Goal: Task Accomplishment & Management: Complete application form

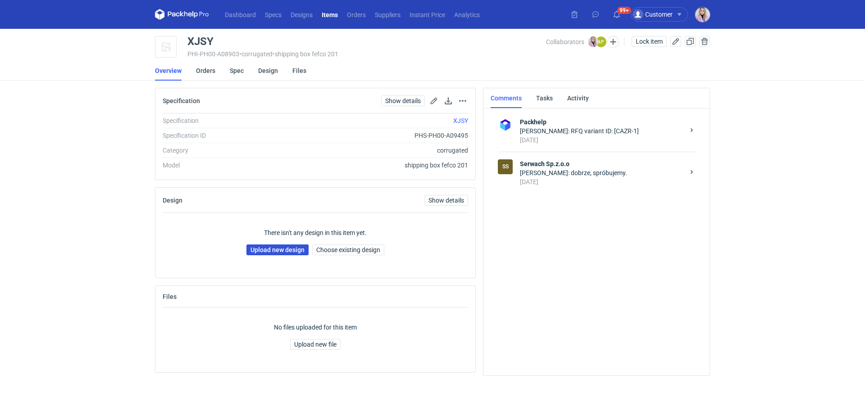
click at [288, 249] on link "Upload new design" at bounding box center [278, 250] width 62 height 11
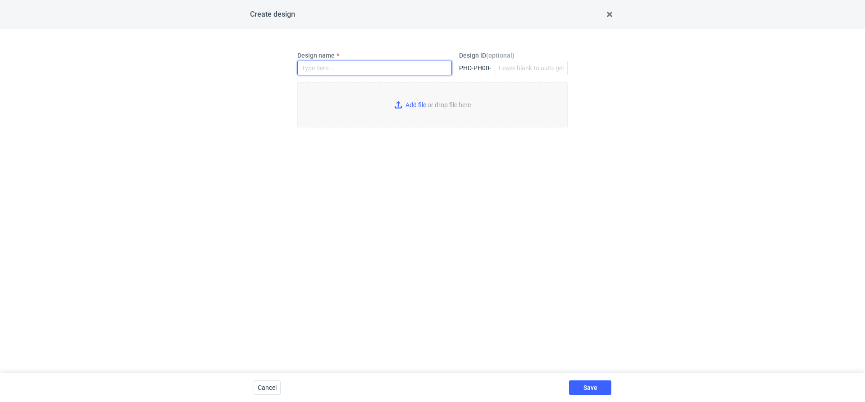
click at [344, 63] on input "Design name" at bounding box center [374, 68] width 155 height 14
paste input "XJSY"
type input "XJSY"
type input "C:\fakepath\custom__custom___XJSY__d00__oR945610518.pdf"
type input "XJSY"
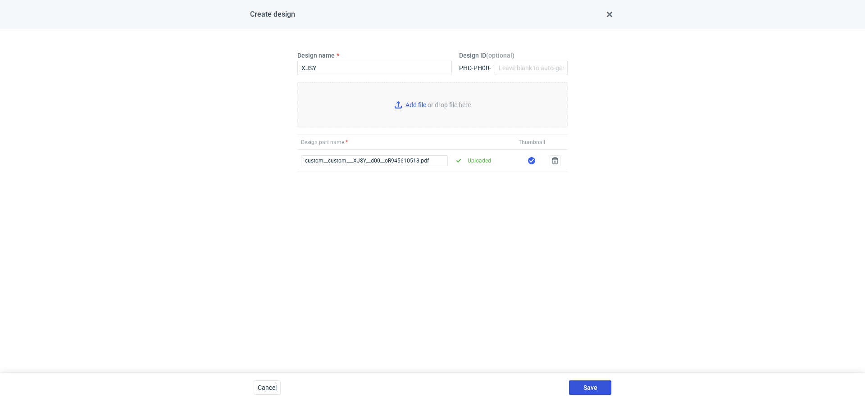
click at [584, 386] on span "Save" at bounding box center [591, 388] width 14 height 6
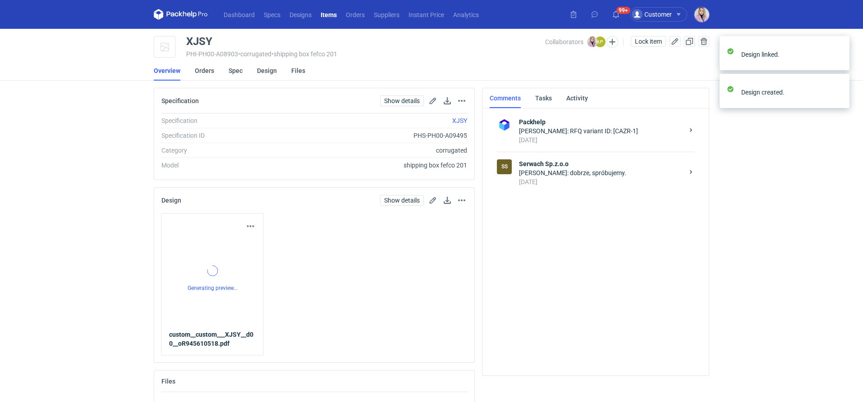
click at [547, 182] on div "[DATE]" at bounding box center [601, 182] width 164 height 9
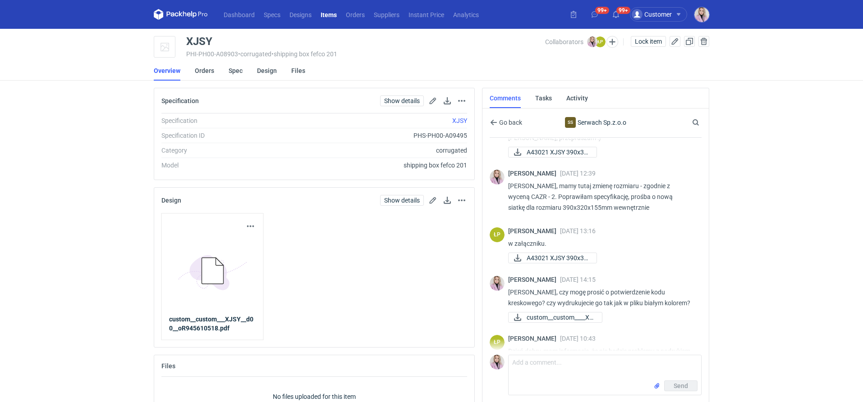
scroll to position [354, 0]
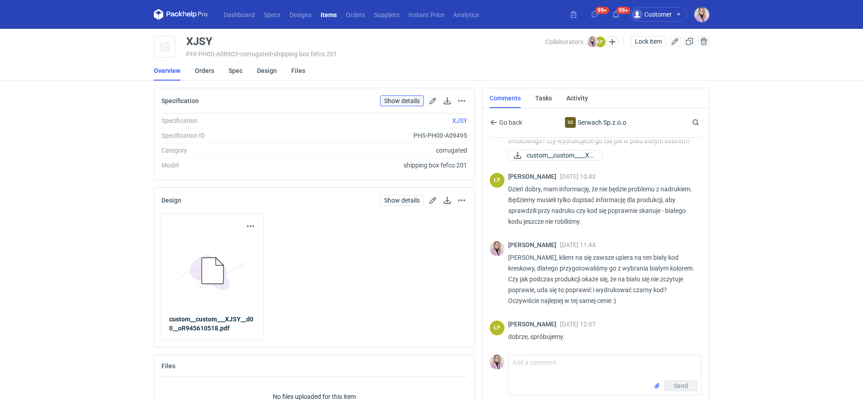
click at [398, 102] on link "Show details" at bounding box center [402, 101] width 44 height 11
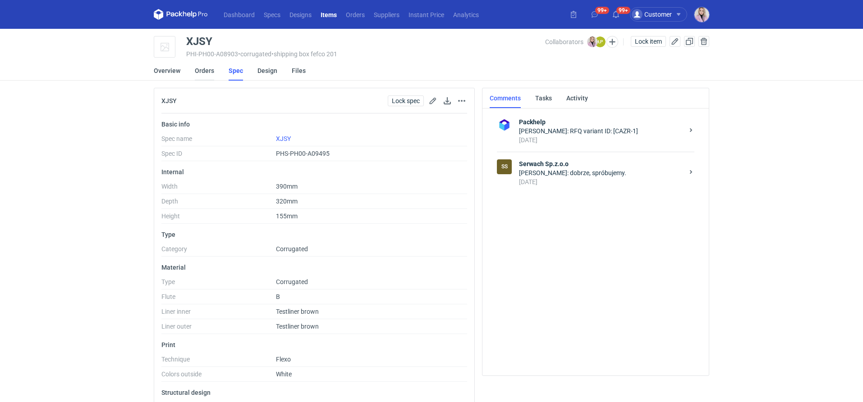
click at [203, 71] on link "Orders" at bounding box center [204, 71] width 19 height 20
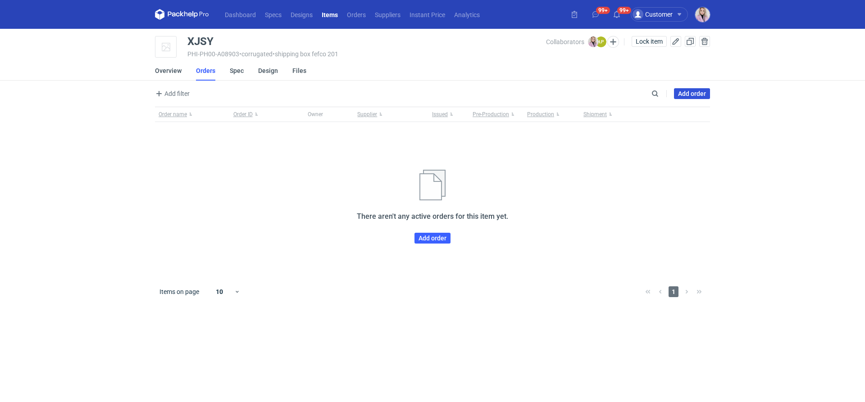
click at [694, 93] on link "Add order" at bounding box center [692, 93] width 36 height 11
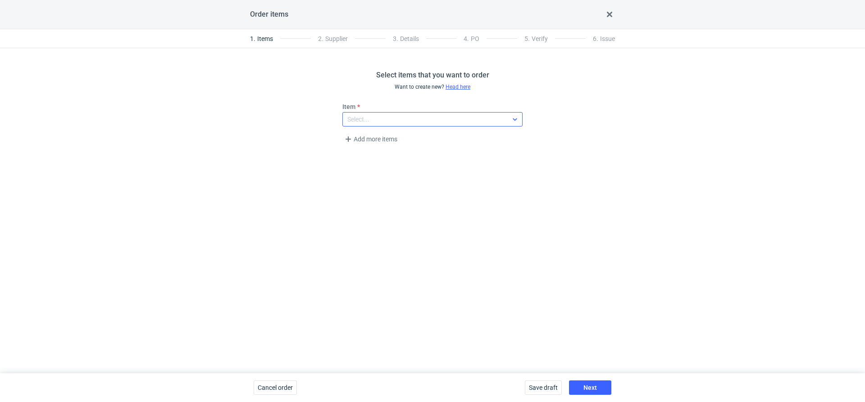
click at [373, 116] on div "Select..." at bounding box center [425, 119] width 165 height 13
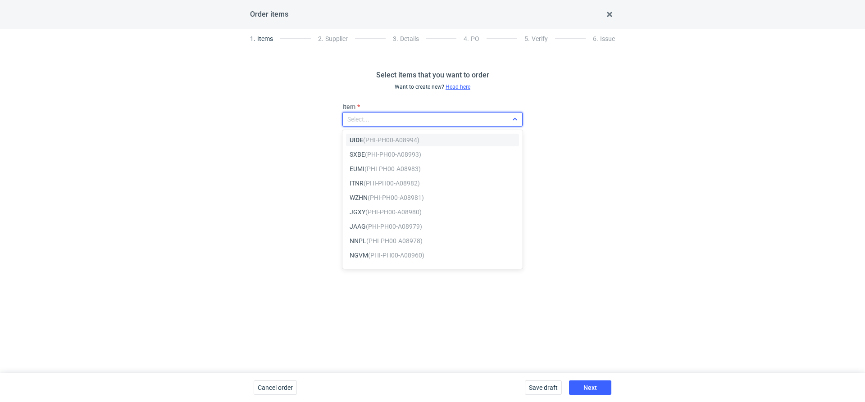
paste input "XJSY"
type input "XJSY"
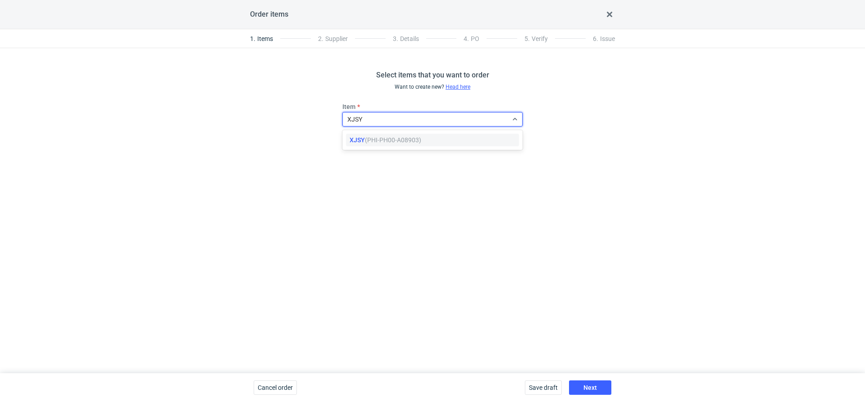
click at [372, 141] on em "(PHI-PH00-A08903)" at bounding box center [393, 140] width 56 height 7
click at [586, 388] on span "Next" at bounding box center [591, 388] width 14 height 6
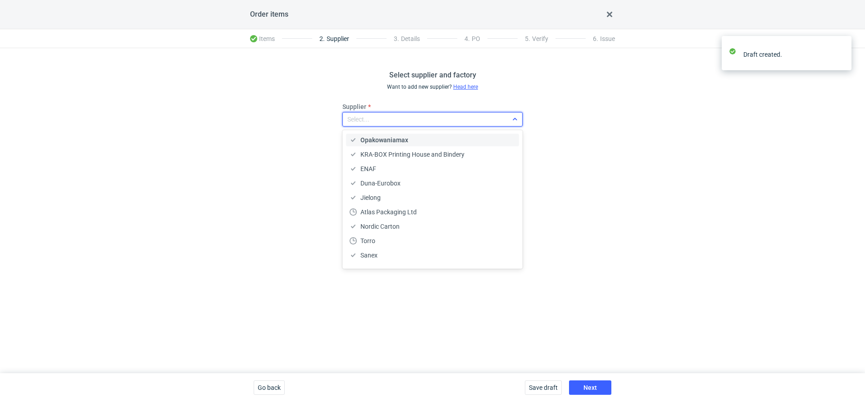
click at [395, 125] on div "Select..." at bounding box center [433, 119] width 180 height 14
type input "serw"
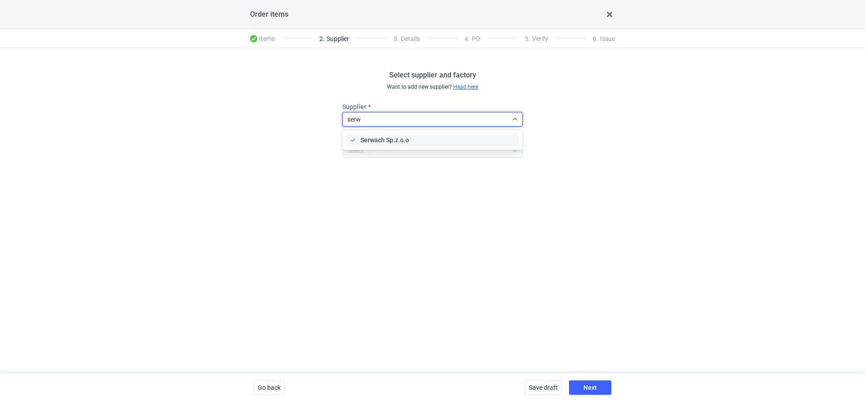
click at [368, 146] on div "Serwach Sp.z.o.o" at bounding box center [432, 140] width 173 height 13
click at [578, 390] on button "Next" at bounding box center [590, 388] width 42 height 14
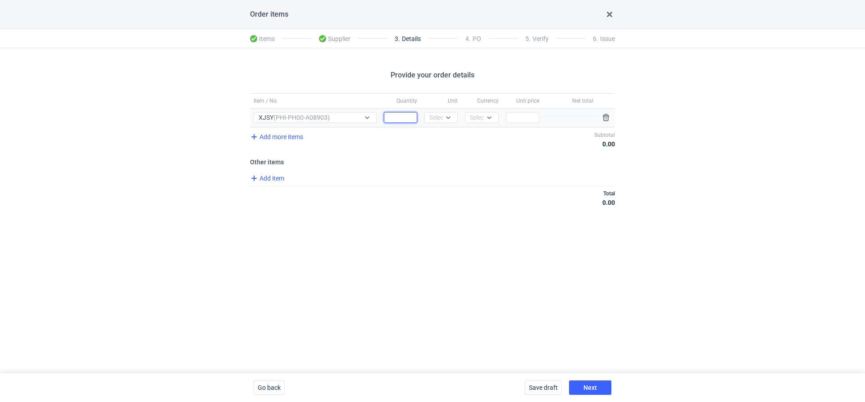
click at [388, 114] on input "Quantity" at bounding box center [400, 117] width 33 height 11
type input "4100"
click at [433, 118] on div "Select..." at bounding box center [440, 117] width 22 height 9
click at [437, 133] on span "pcs" at bounding box center [437, 136] width 10 height 9
click at [475, 124] on div "Currency Select..." at bounding box center [481, 118] width 41 height 18
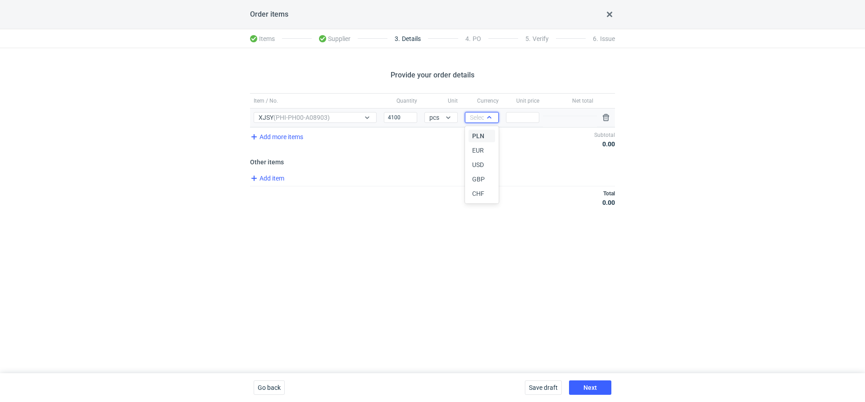
click at [477, 122] on div "Select..." at bounding box center [481, 117] width 33 height 11
click at [478, 138] on span "PLN" at bounding box center [478, 136] width 12 height 9
click at [529, 118] on input "Price" at bounding box center [522, 117] width 33 height 11
type input "1"
type input "1.11"
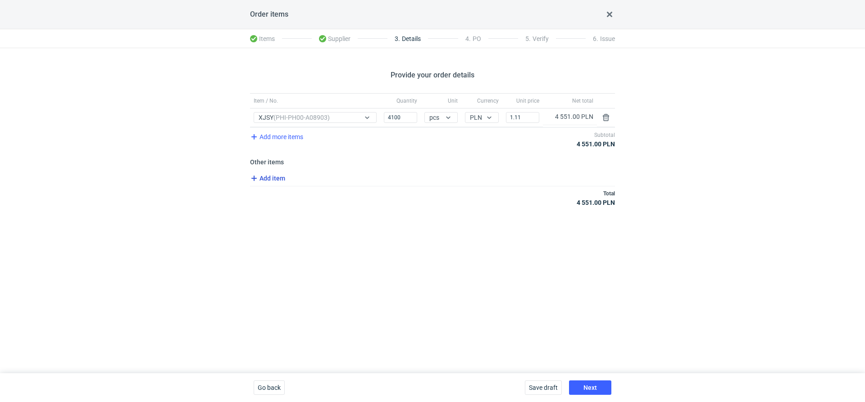
click at [267, 178] on span "Add item" at bounding box center [267, 178] width 37 height 11
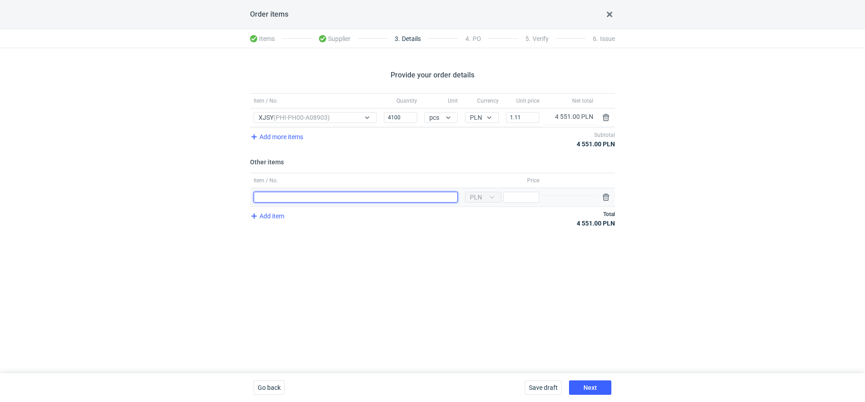
click at [274, 194] on input "Item / No." at bounding box center [356, 197] width 204 height 11
type input "Klisza"
click at [516, 192] on input "Price" at bounding box center [521, 197] width 36 height 11
type input "300"
click at [589, 394] on button "Next" at bounding box center [590, 388] width 42 height 14
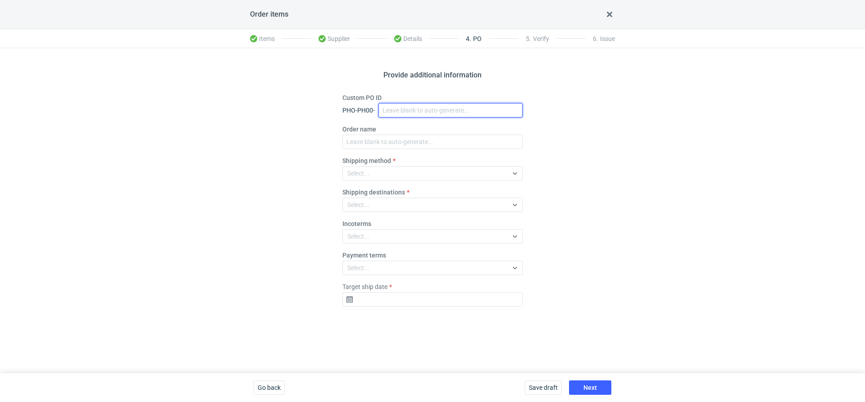
click at [393, 113] on input "Custom PO ID" at bounding box center [451, 110] width 144 height 14
paste input "R945610518_XJSY"
type input "R945610518_XJSY"
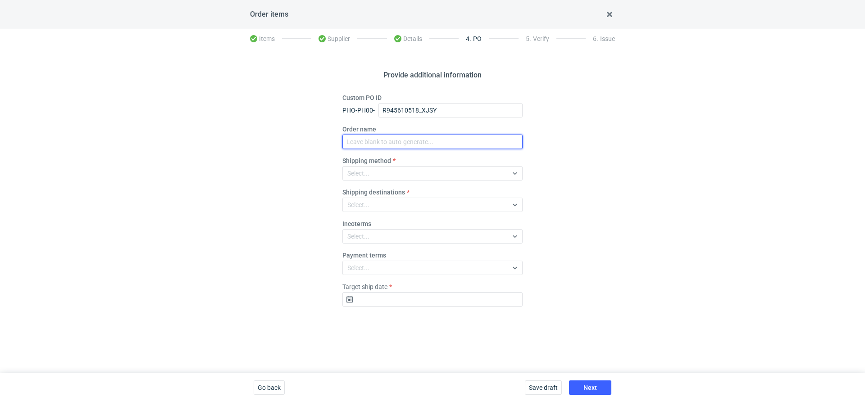
click at [370, 142] on input "Order name" at bounding box center [433, 142] width 180 height 14
paste input "R945610518_XJSY"
type input "R945610518_XJSY"
click at [364, 179] on div "Select..." at bounding box center [425, 173] width 165 height 13
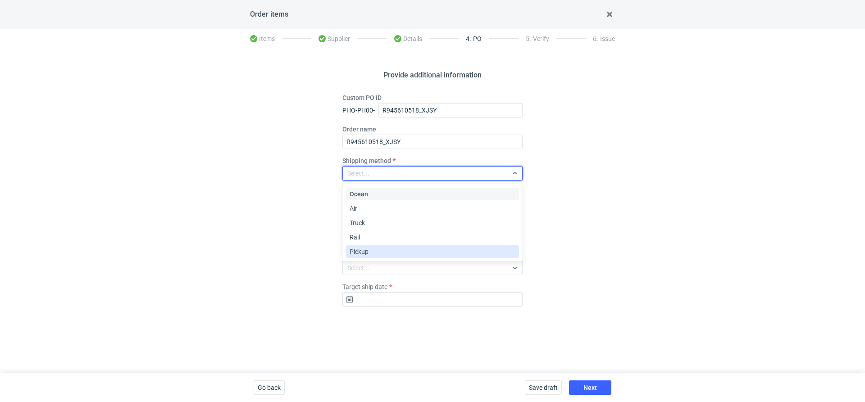
click at [364, 256] on span "Pickup" at bounding box center [359, 251] width 19 height 9
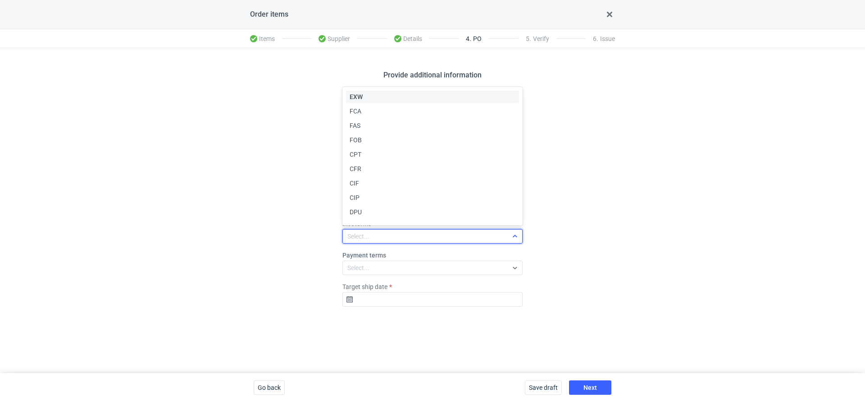
click at [363, 232] on div "Select..." at bounding box center [425, 236] width 165 height 13
click at [361, 91] on div "EXW" at bounding box center [432, 97] width 173 height 13
click at [394, 319] on div "Provide additional information Custom PO ID PHO-PH00- R945610518_XJSY Order nam…" at bounding box center [432, 210] width 865 height 325
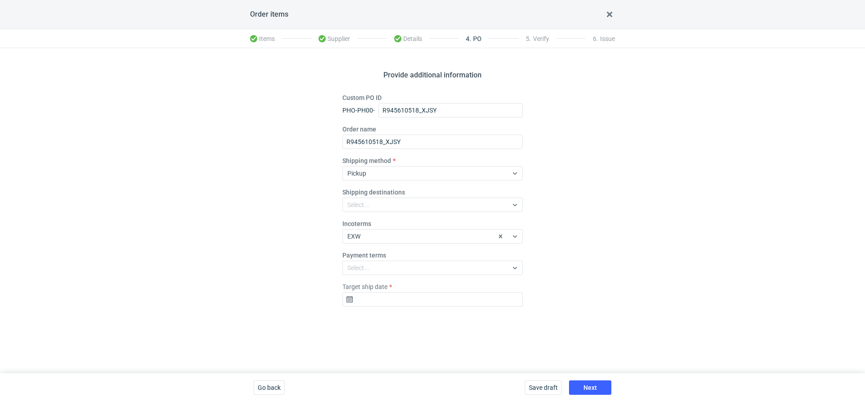
click at [377, 307] on fieldset "Custom PO ID PHO-PH00- R945610518_XJSY Order name R945610518_XJSY Shipping meth…" at bounding box center [433, 203] width 180 height 221
click at [353, 299] on input "Target ship date" at bounding box center [433, 299] width 180 height 14
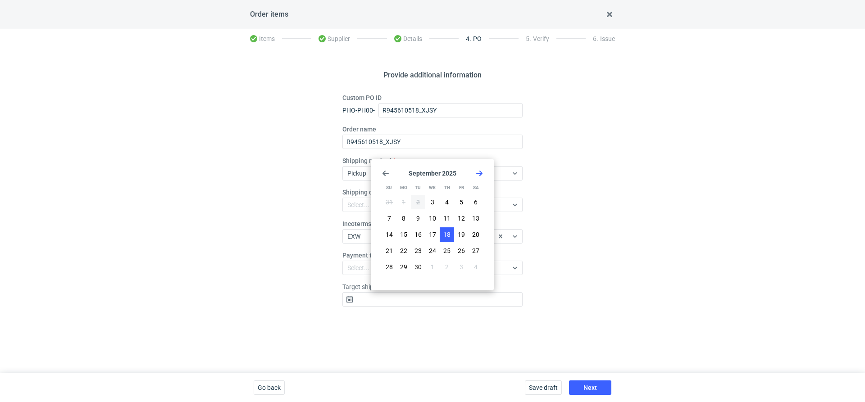
click at [449, 232] on span "18" at bounding box center [446, 234] width 7 height 9
type input "[DATE]"
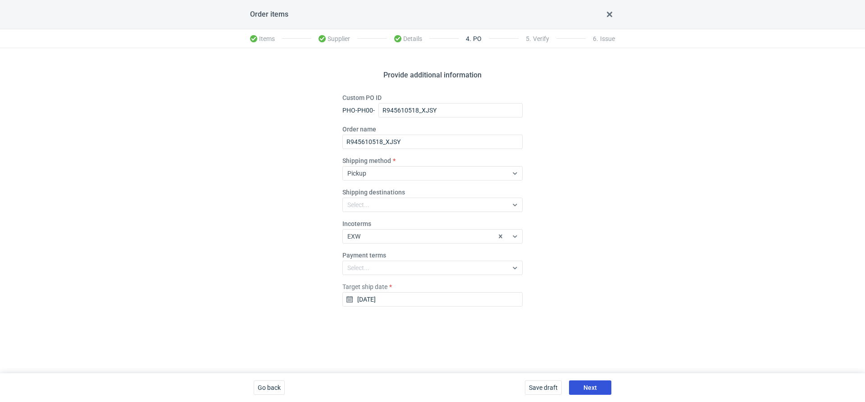
click at [578, 384] on button "Next" at bounding box center [590, 388] width 42 height 14
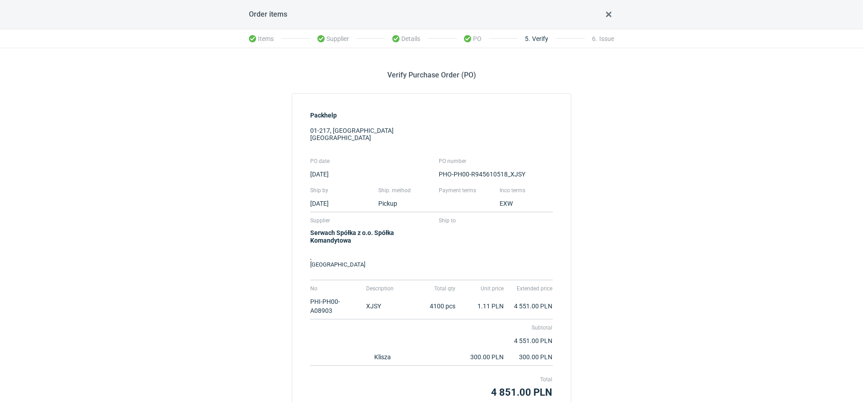
scroll to position [78, 0]
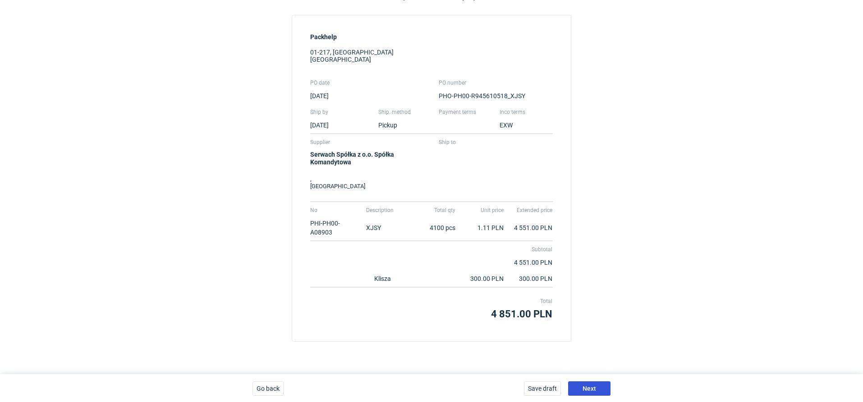
click at [589, 391] on span "Next" at bounding box center [589, 389] width 14 height 6
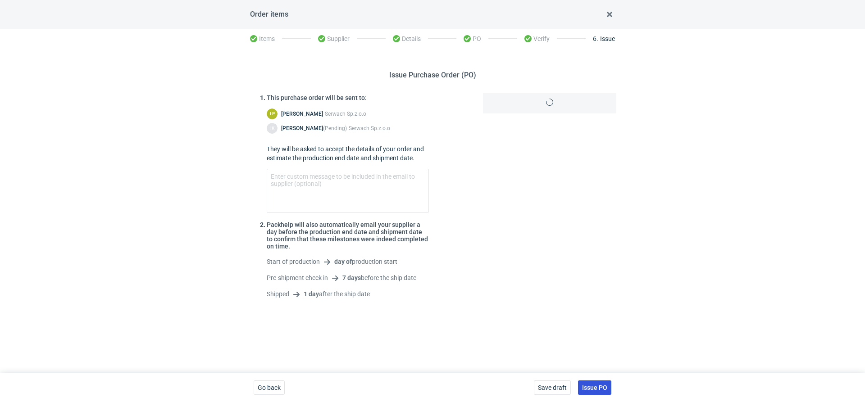
click at [595, 389] on span "Issue PO" at bounding box center [594, 388] width 25 height 6
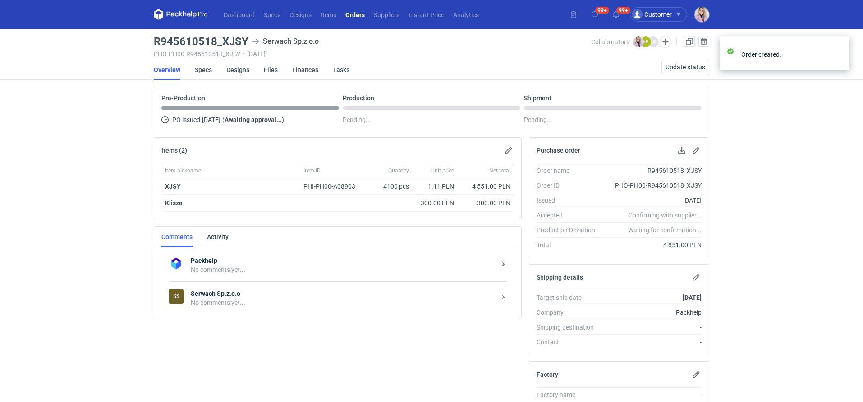
click at [269, 285] on div "SS Serwach Sp.z.o.o No comments yet..." at bounding box center [338, 298] width 338 height 33
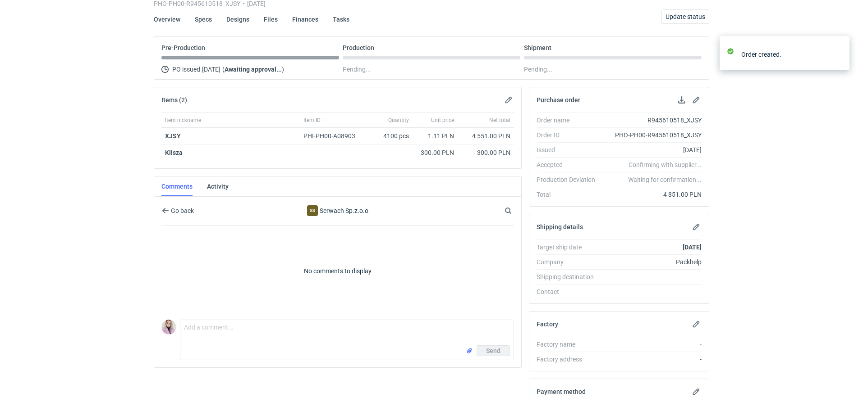
scroll to position [94, 0]
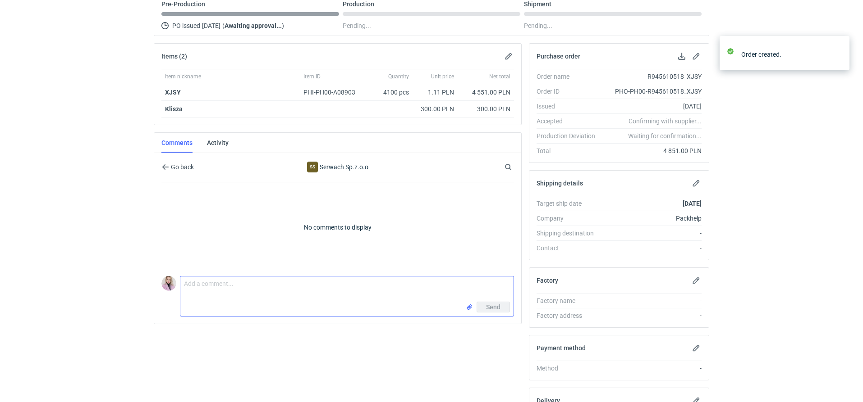
click at [225, 287] on textarea "Comment message" at bounding box center [346, 289] width 333 height 25
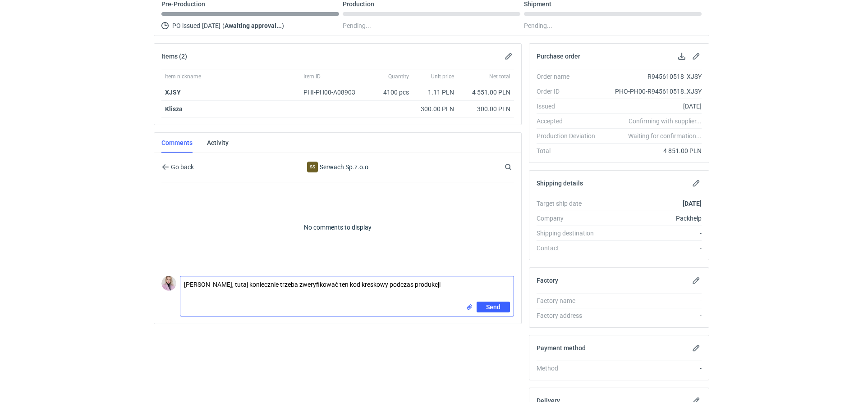
type textarea "[PERSON_NAME], tutaj koniecznie trzeba zweryfikować ten kod kreskowy podczas pr…"
